Goal: Obtain resource: Download file/media

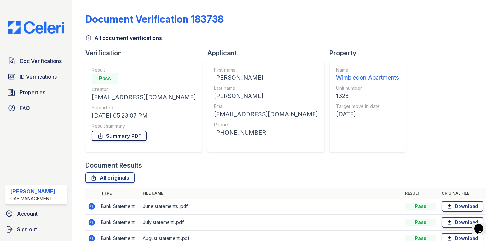
click at [127, 137] on link "Summary PDF" at bounding box center [119, 136] width 55 height 10
click at [40, 77] on span "ID Verifications" at bounding box center [38, 77] width 37 height 8
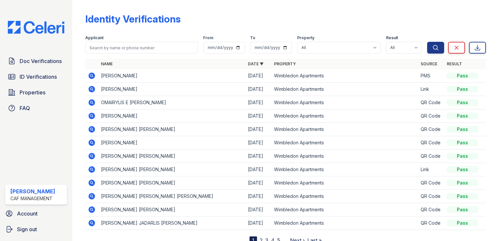
click at [92, 75] on icon at bounding box center [91, 75] width 2 height 2
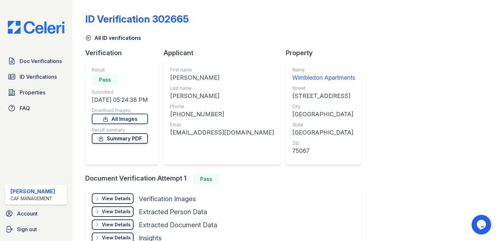
click at [137, 138] on link "Summary PDF" at bounding box center [120, 138] width 56 height 10
click at [130, 117] on link "All Images" at bounding box center [120, 119] width 56 height 10
